Goal: Find specific page/section: Find specific page/section

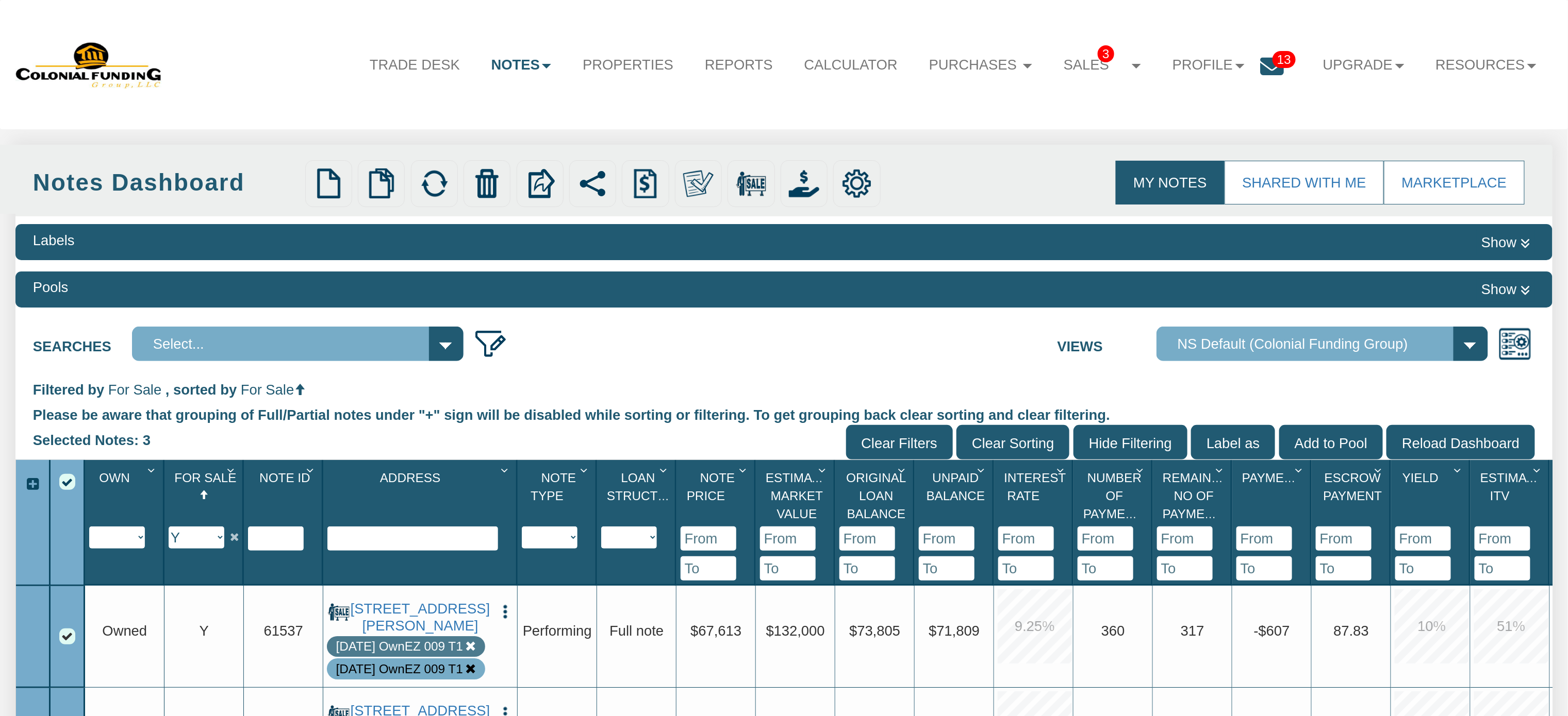
click at [505, 606] on img "button" at bounding box center [505, 611] width 17 height 17
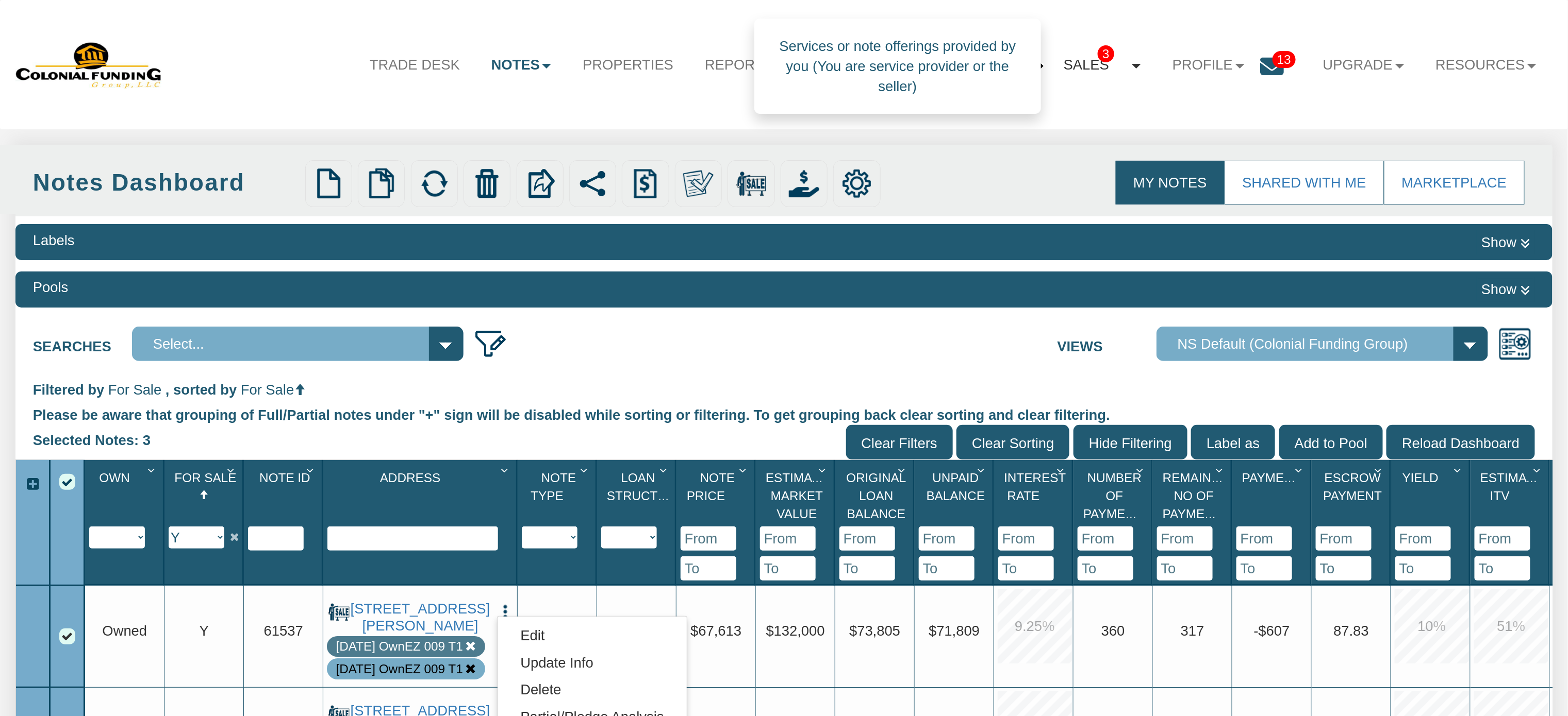
click at [1122, 57] on link "Sales 3" at bounding box center [1102, 65] width 109 height 42
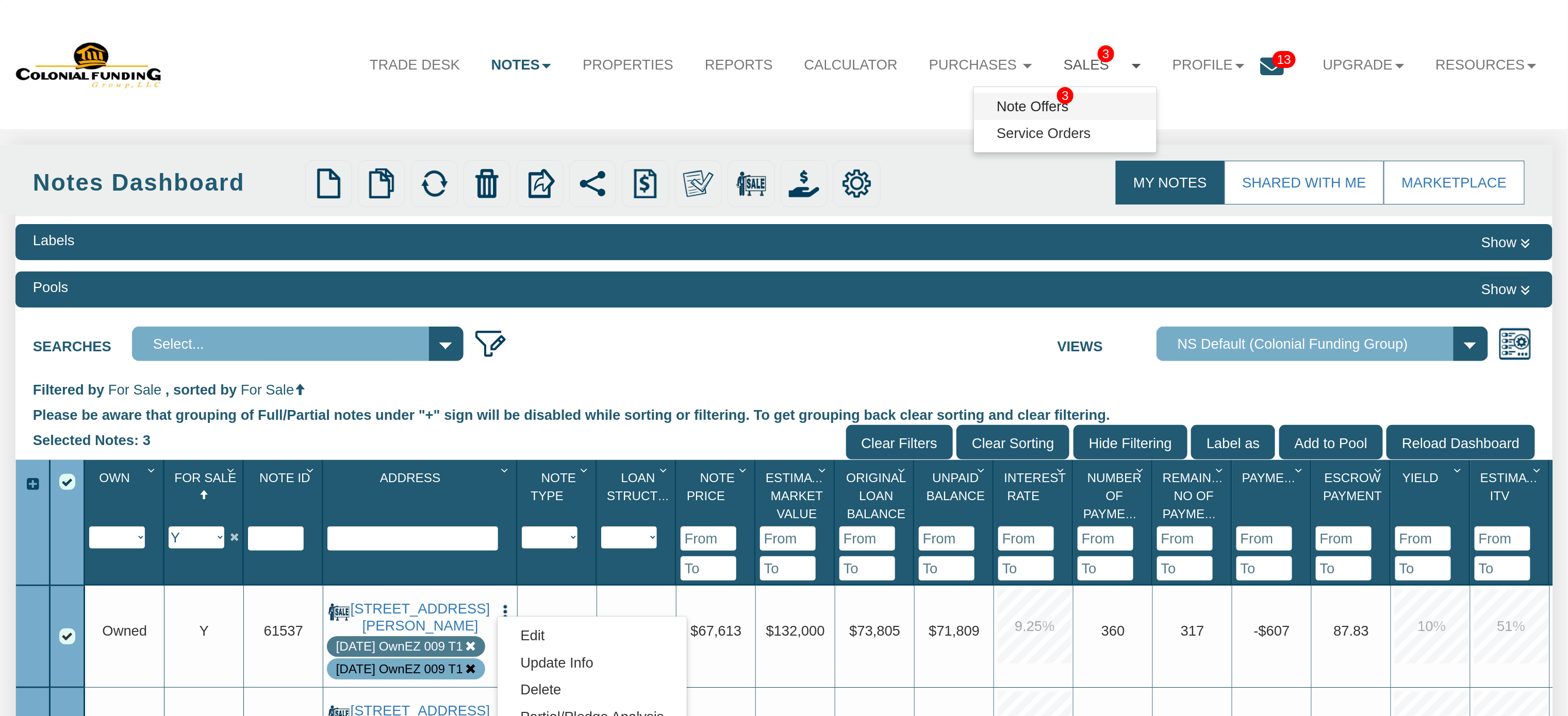
click at [1032, 104] on link "Note Offers 3" at bounding box center [1065, 106] width 182 height 27
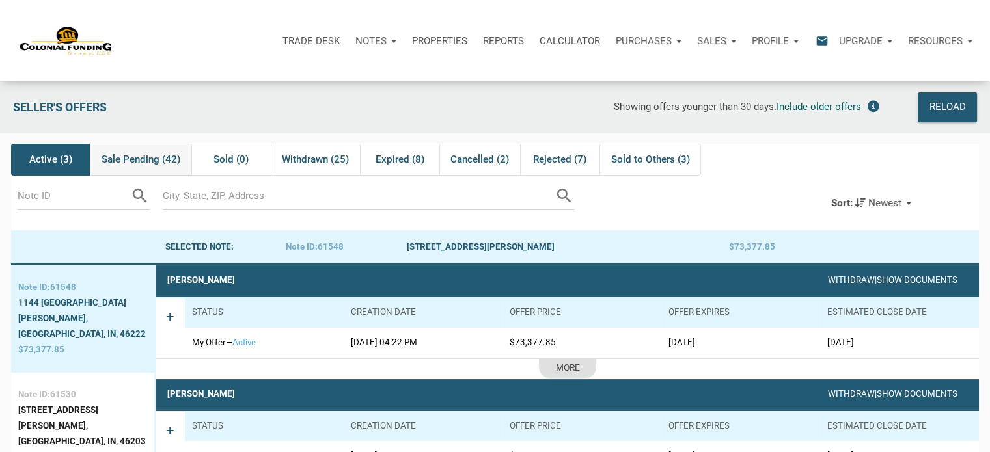
click at [152, 160] on span "Sale Pending (42)" at bounding box center [141, 160] width 79 height 16
